Goal: Check status: Check status

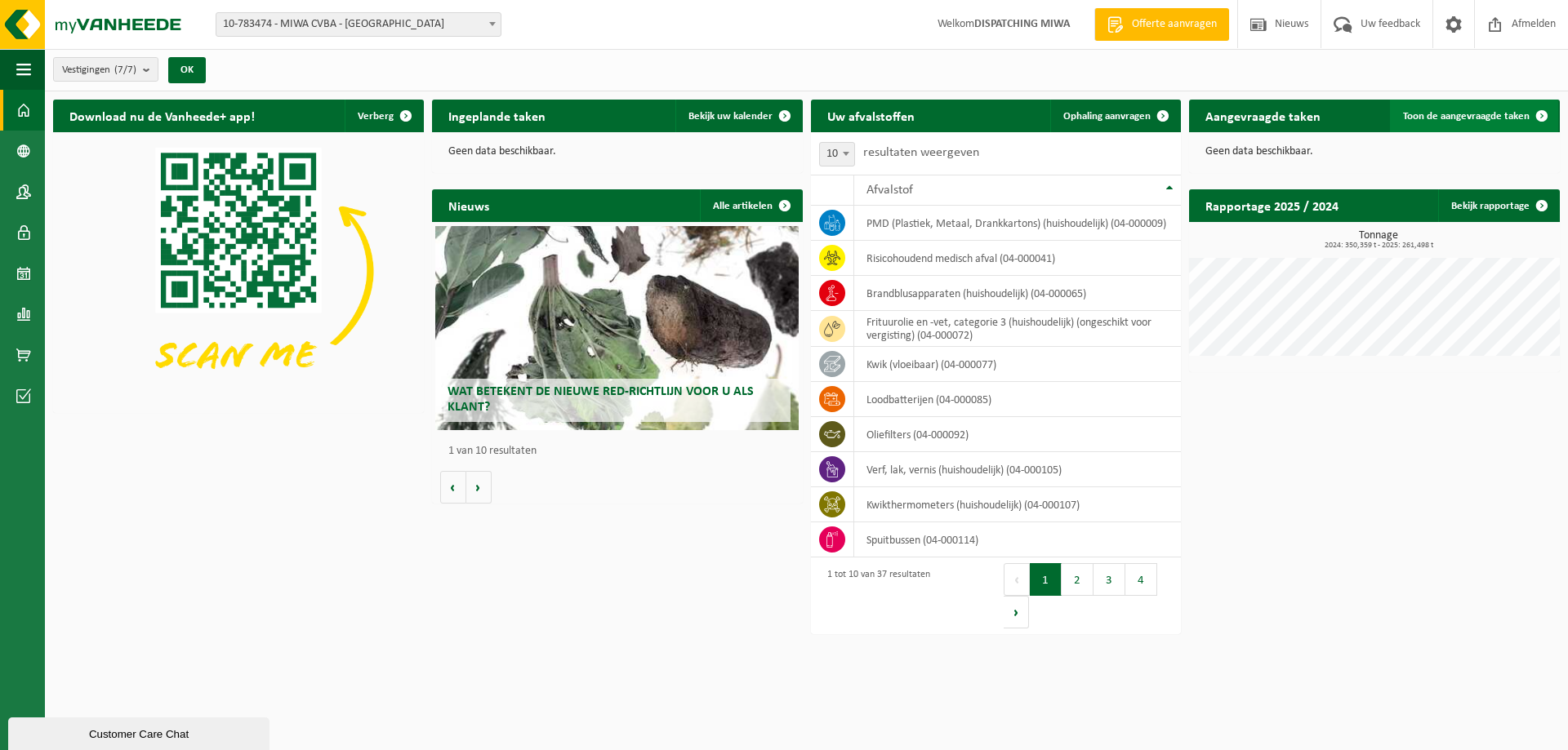
click at [1486, 115] on span "Toon de aangevraagde taken" at bounding box center [1466, 116] width 126 height 10
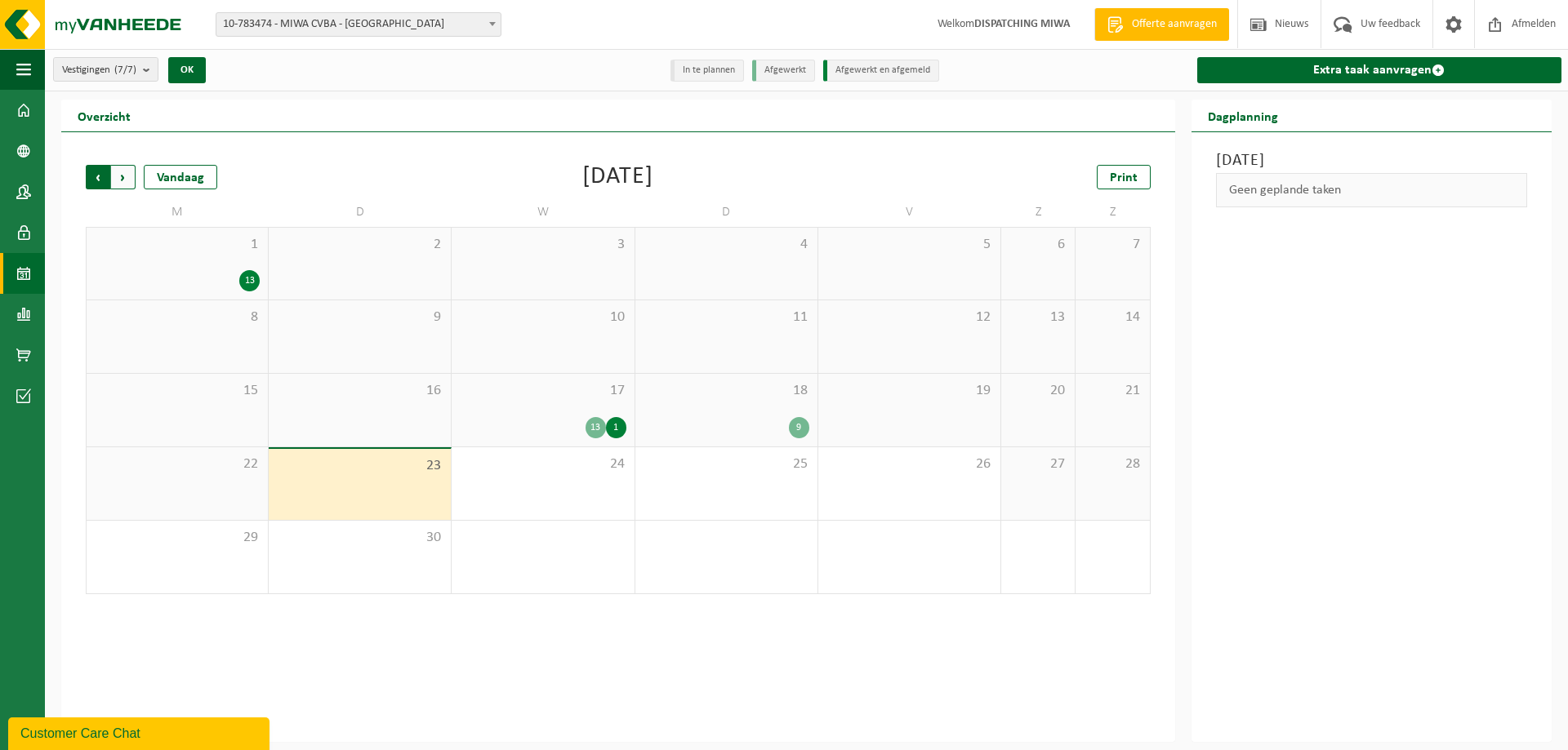
click at [125, 179] on span "Volgende" at bounding box center [124, 177] width 24 height 24
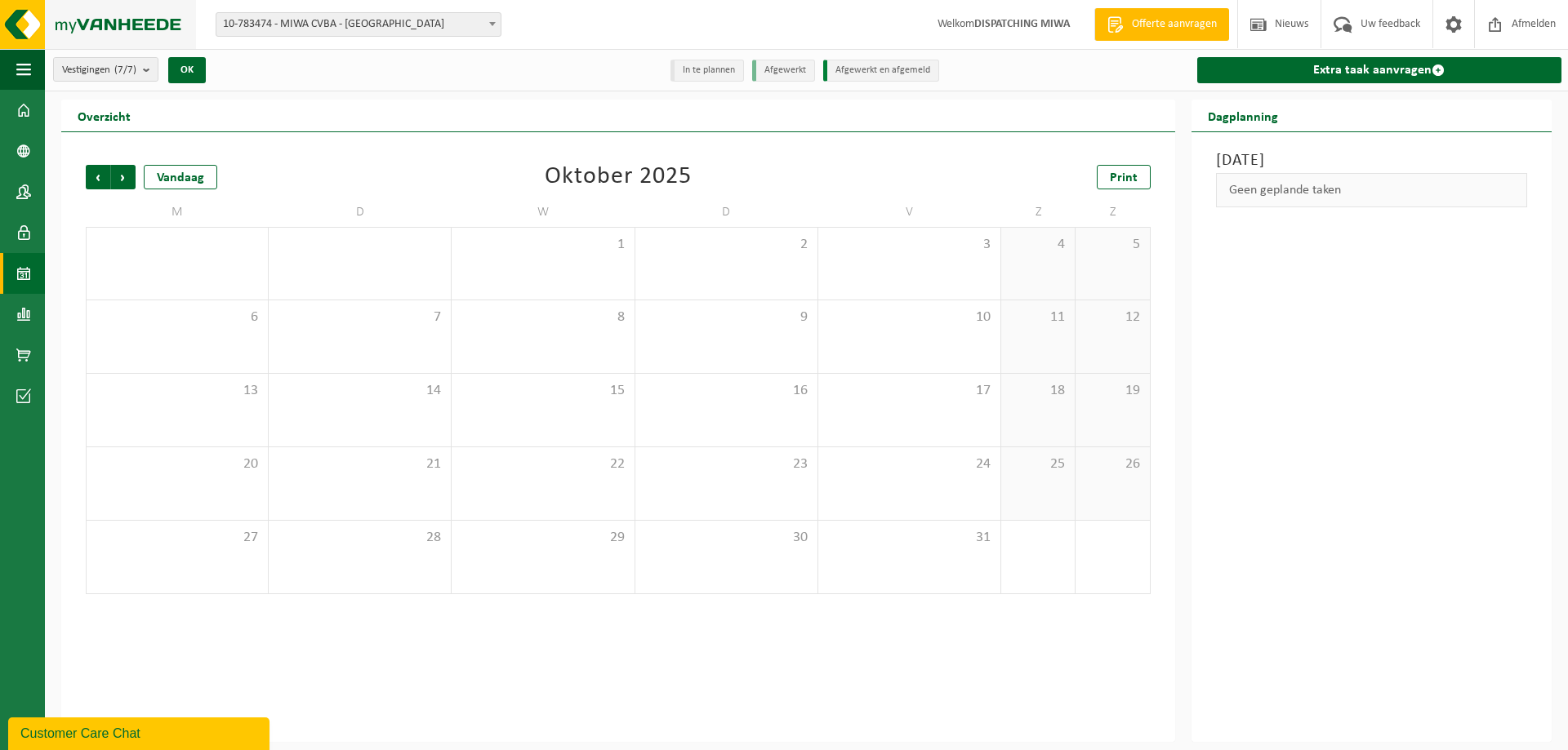
click at [93, 23] on img at bounding box center [97, 24] width 196 height 49
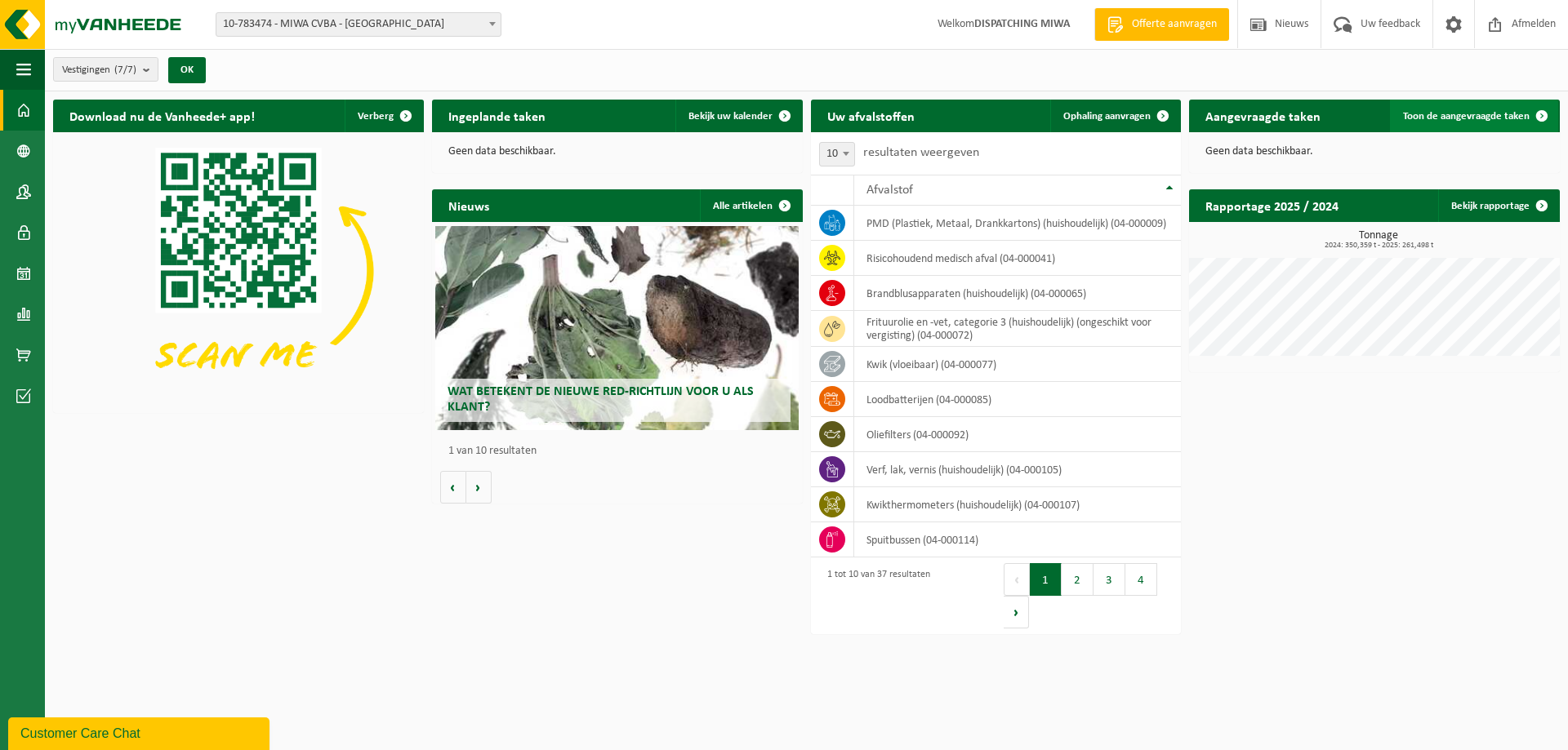
click at [1463, 115] on span "Toon de aangevraagde taken" at bounding box center [1466, 116] width 126 height 10
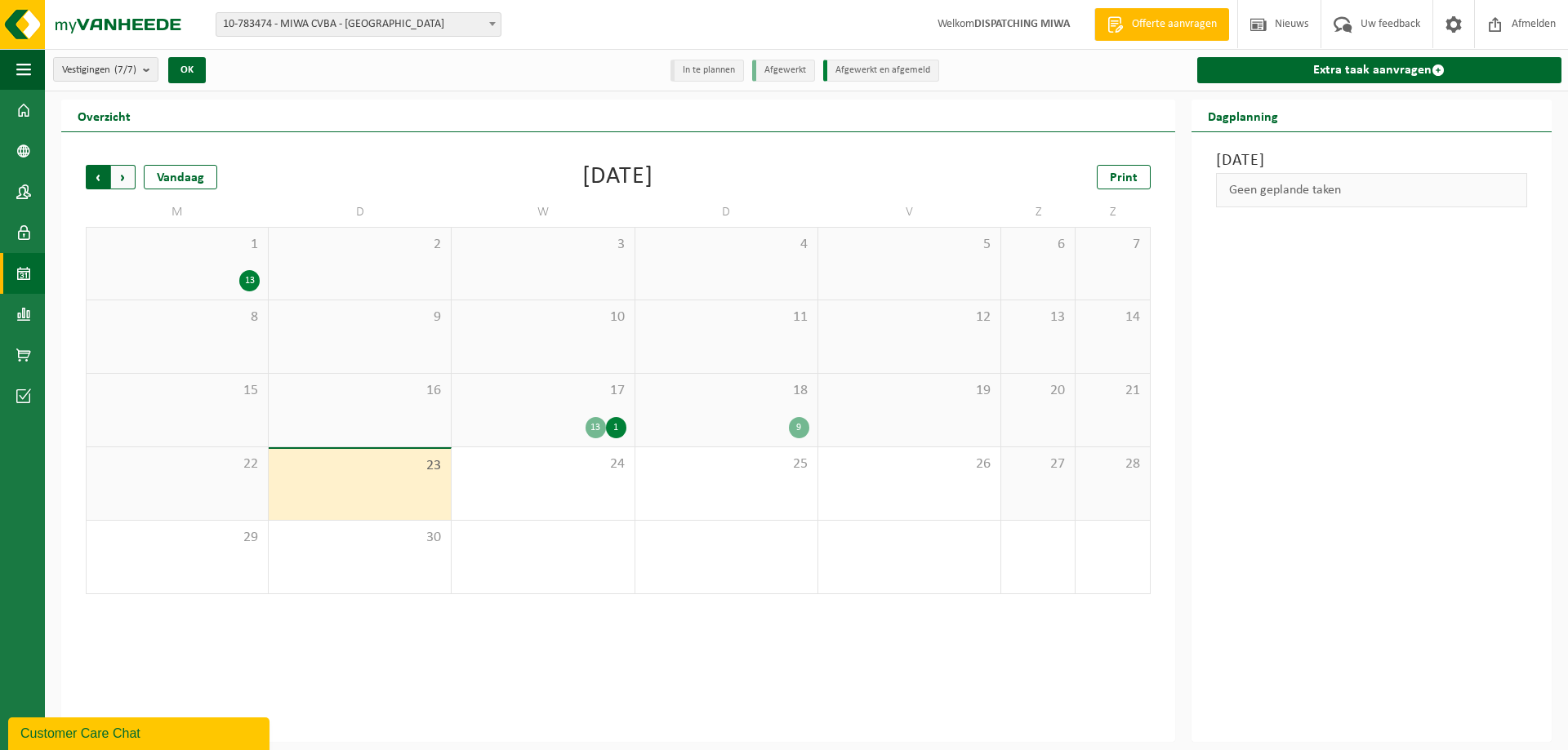
click at [126, 177] on span "Volgende" at bounding box center [124, 177] width 24 height 24
